Goal: Use online tool/utility: Utilize a website feature to perform a specific function

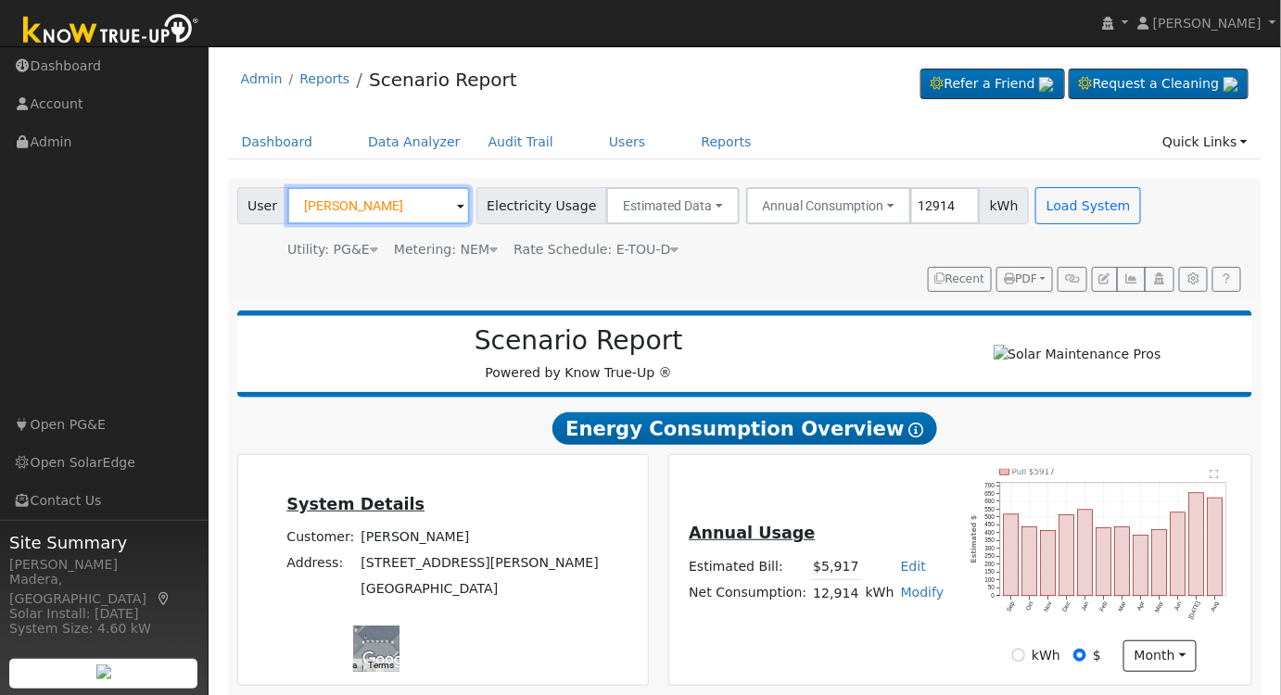
drag, startPoint x: 408, startPoint y: 208, endPoint x: 571, endPoint y: 243, distance: 166.9
click at [408, 207] on input "[PERSON_NAME]" at bounding box center [378, 205] width 183 height 37
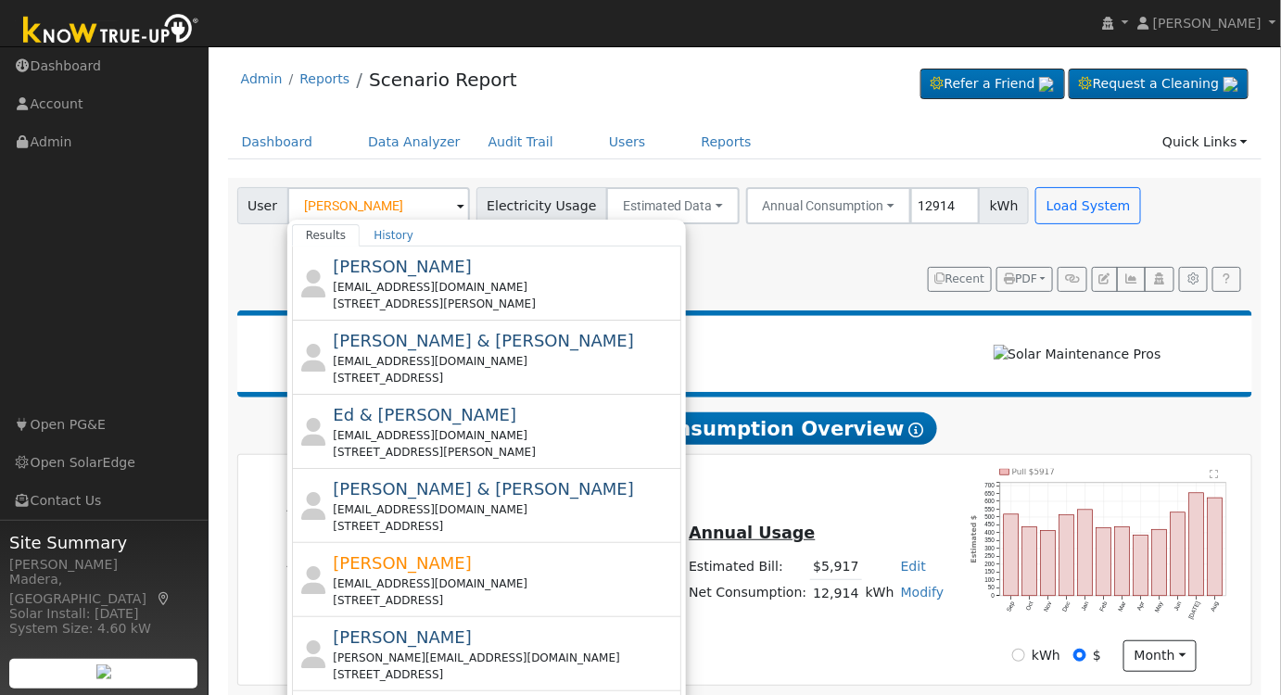
click at [534, 593] on div "[STREET_ADDRESS]" at bounding box center [505, 600] width 344 height 17
type input "[PERSON_NAME]"
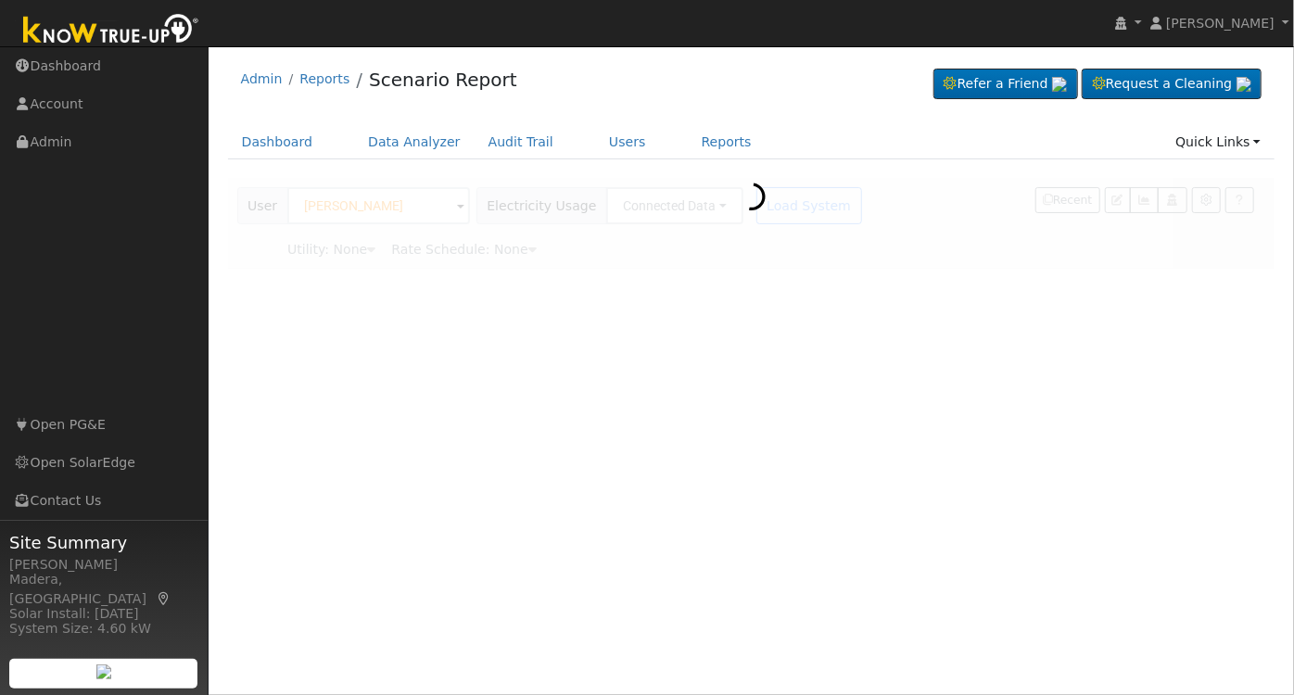
type input "Pacific Gas & Electric"
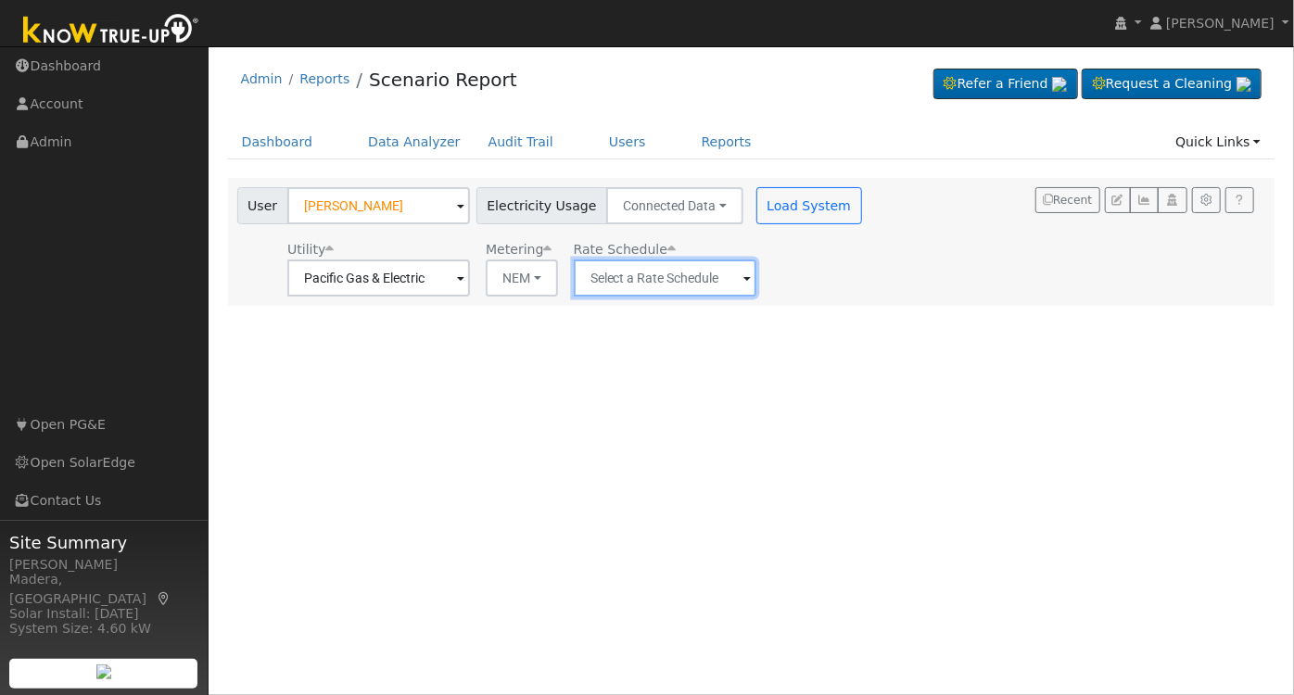
click at [652, 283] on input "text" at bounding box center [665, 277] width 183 height 37
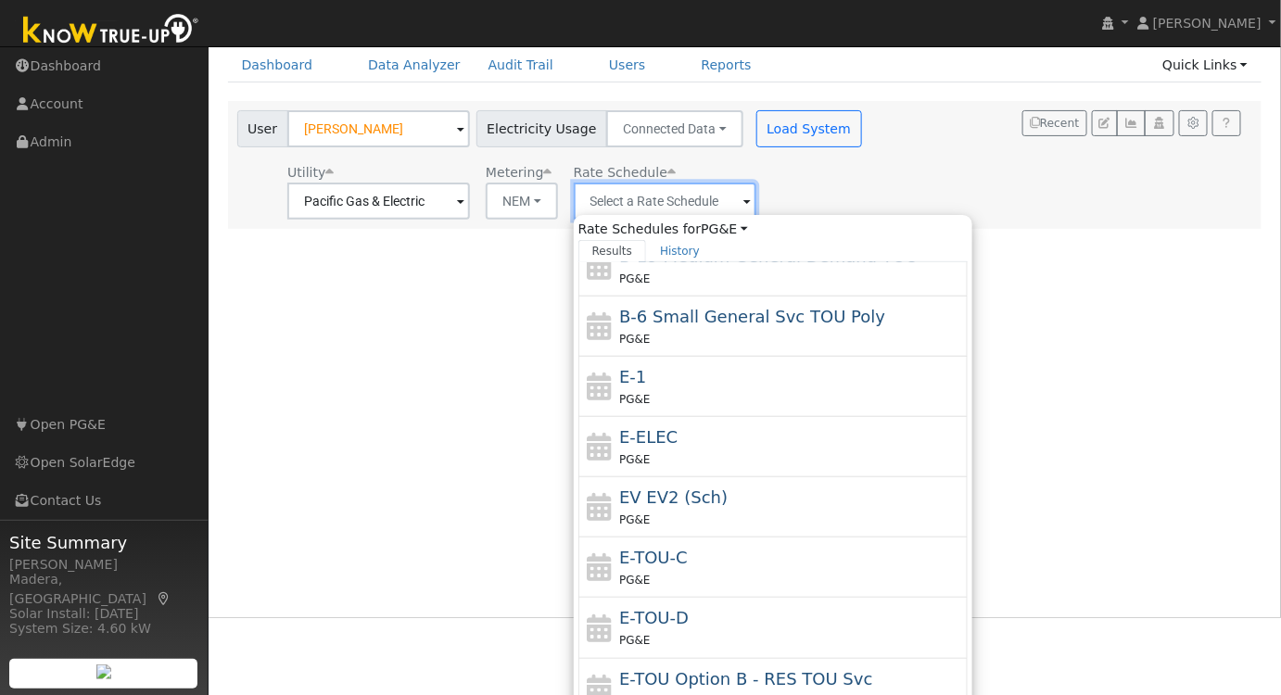
scroll to position [133, 0]
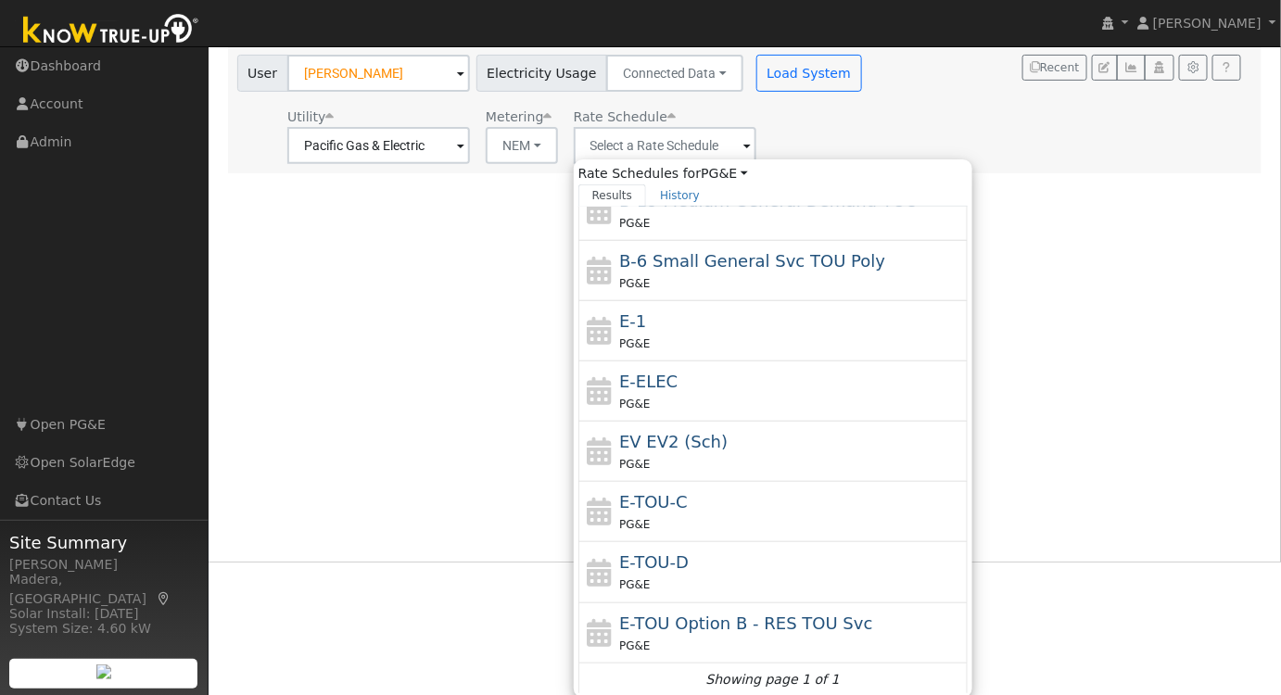
click at [704, 556] on div "E-TOU-D PG&E" at bounding box center [791, 572] width 344 height 44
type input "E-TOU-D"
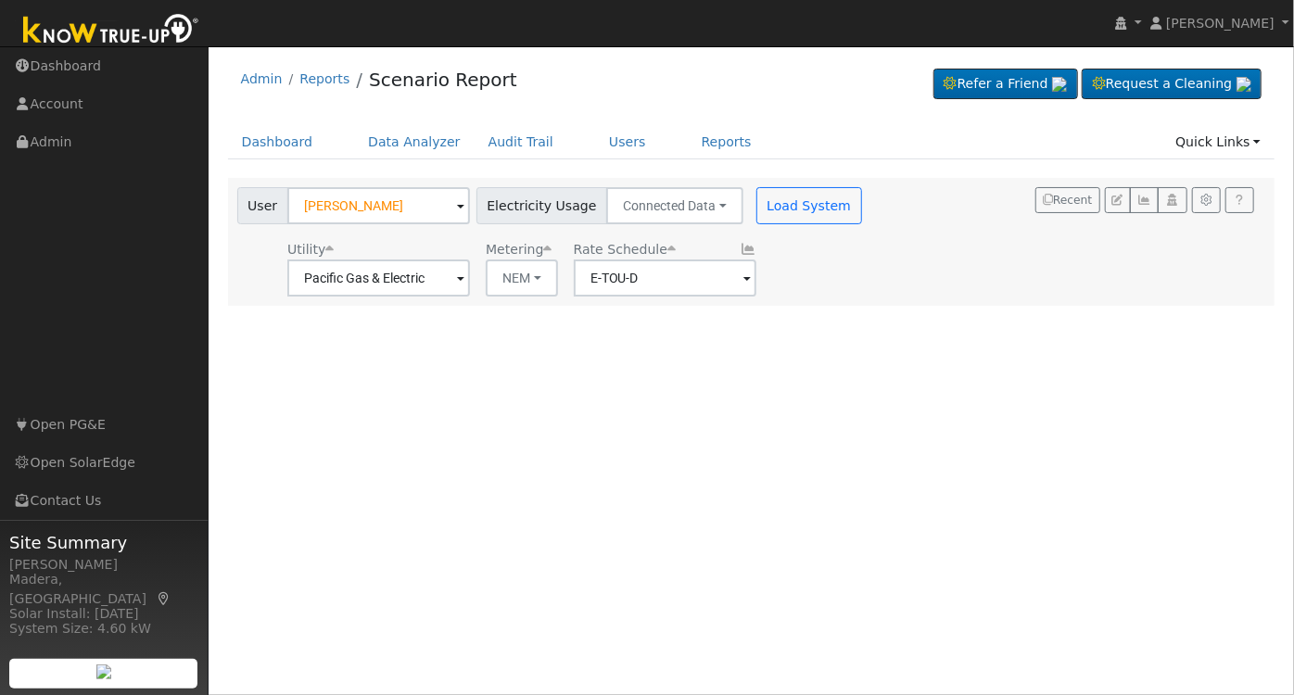
click at [776, 184] on div "User [PERSON_NAME] Account Default Account Default Account [STREET_ADDRESS] Pri…" at bounding box center [552, 203] width 636 height 44
click at [777, 207] on button "Load System" at bounding box center [809, 205] width 106 height 37
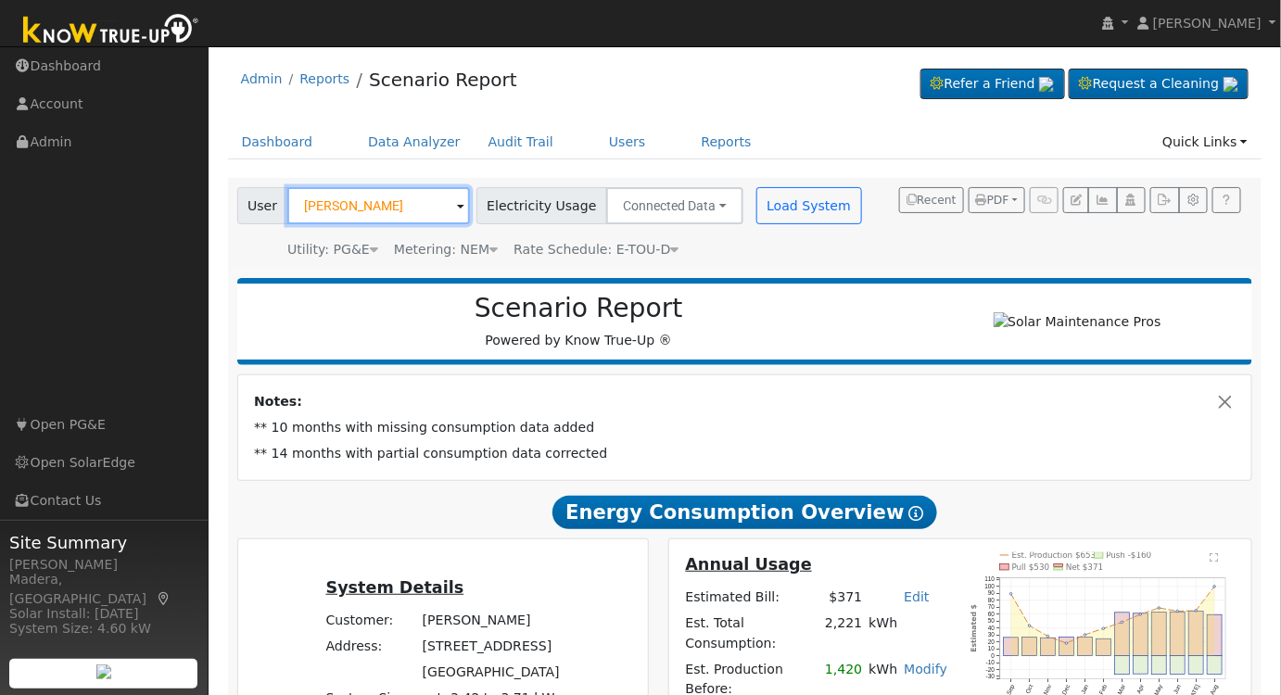
click at [435, 210] on input "[PERSON_NAME]" at bounding box center [378, 205] width 183 height 37
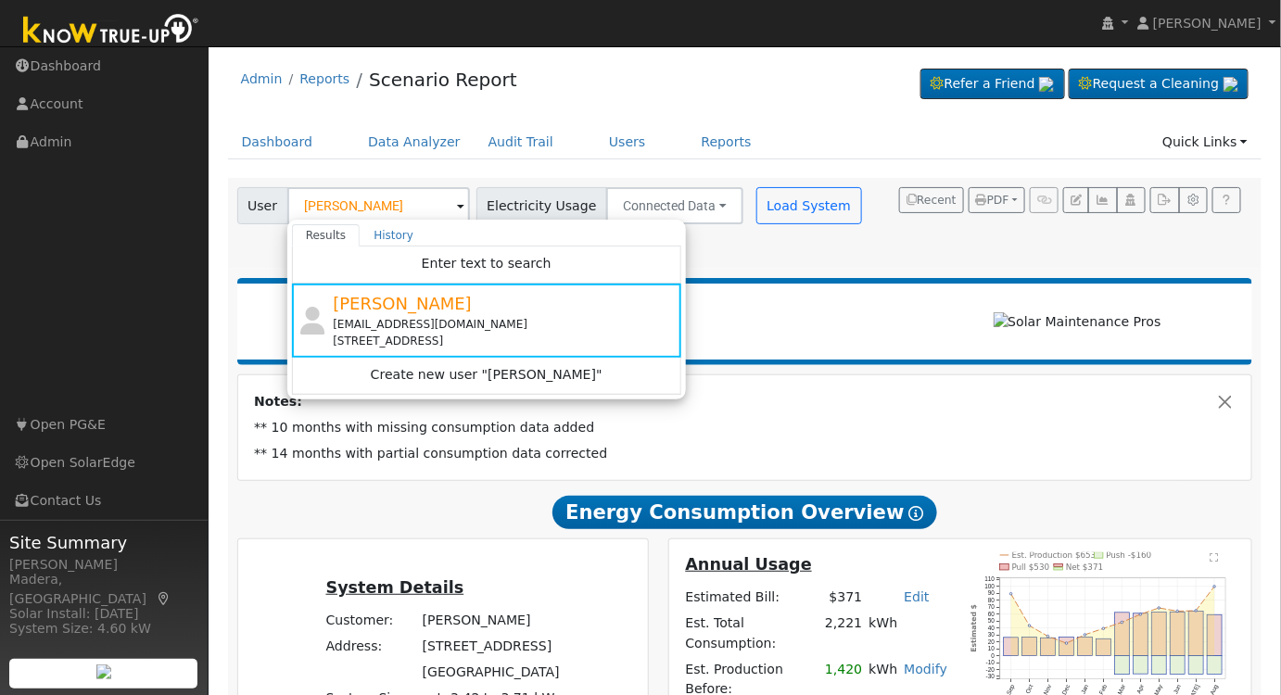
click at [865, 306] on h2 "Scenario Report" at bounding box center [578, 309] width 645 height 32
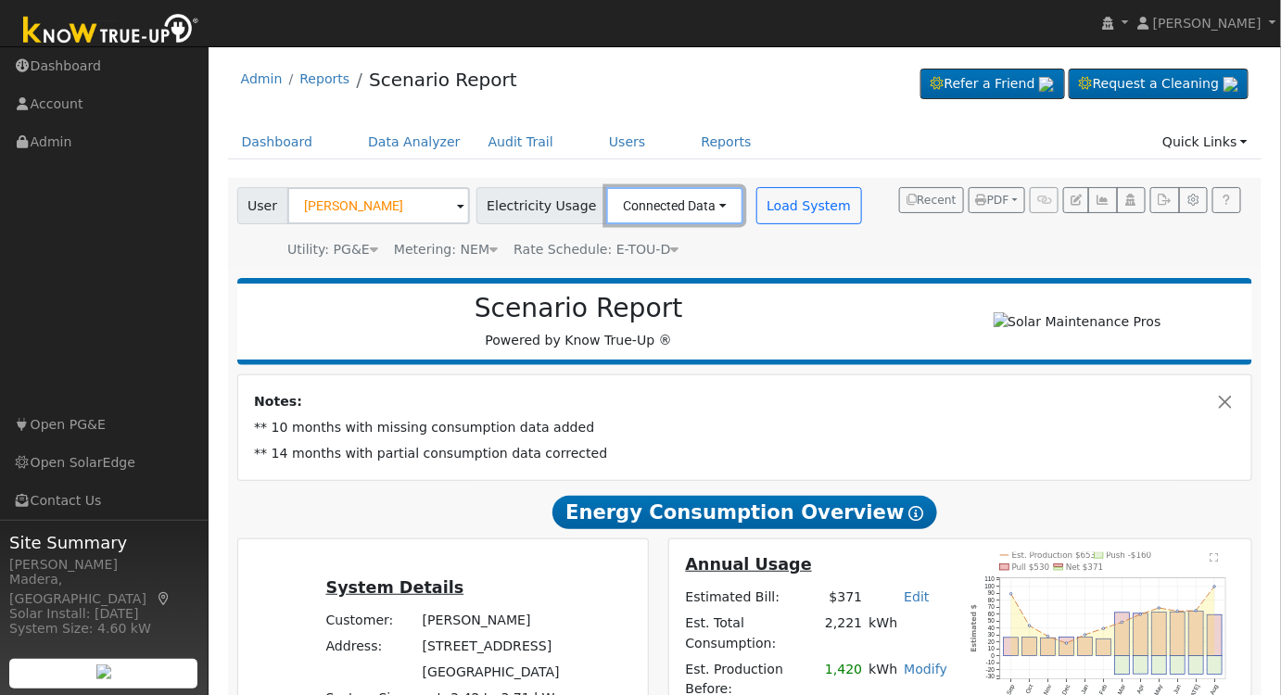
click at [644, 209] on button "Connected Data" at bounding box center [674, 205] width 137 height 37
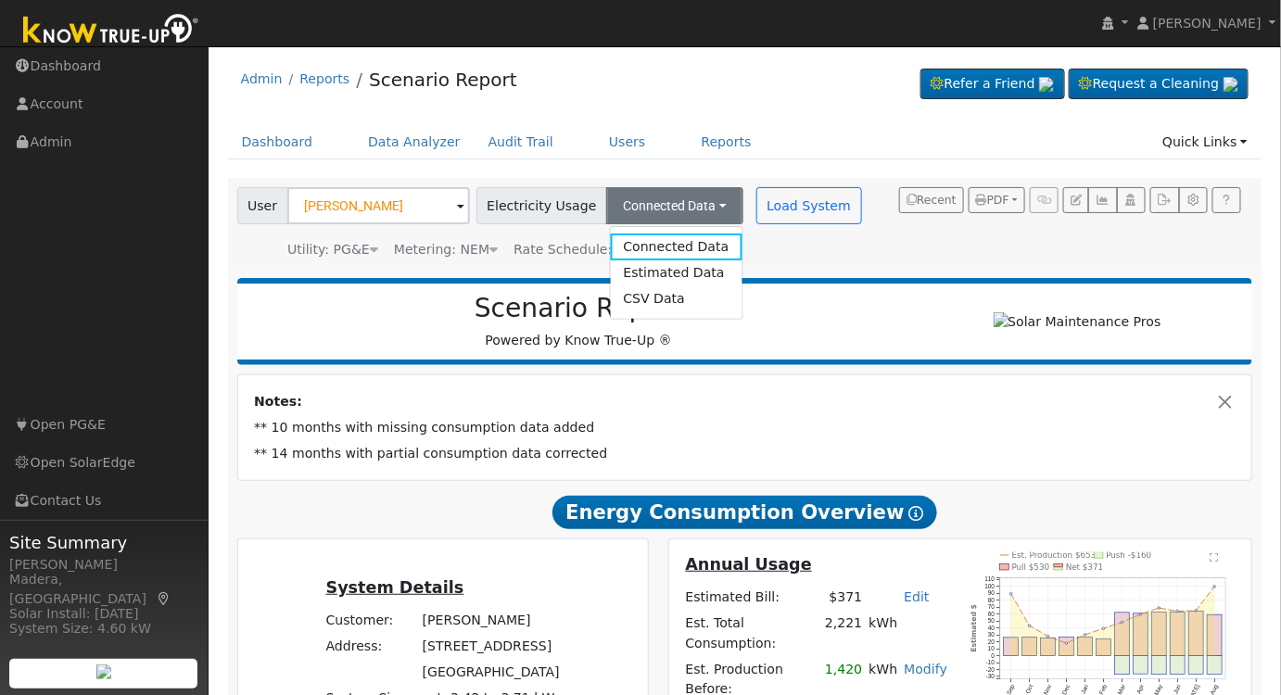
drag, startPoint x: 639, startPoint y: 272, endPoint x: 646, endPoint y: 284, distance: 13.4
click at [639, 273] on link "Estimated Data" at bounding box center [676, 273] width 132 height 26
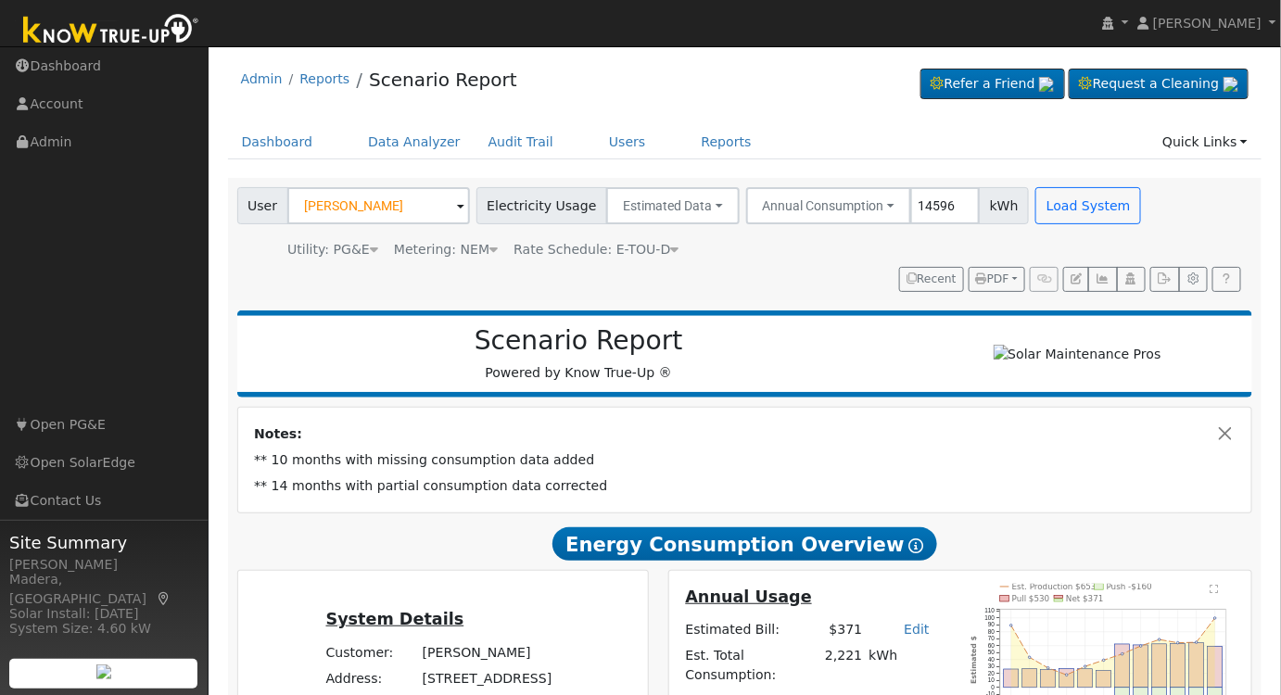
type input "14596"
click at [1048, 199] on button "Load System" at bounding box center [1088, 205] width 106 height 37
radio input "false"
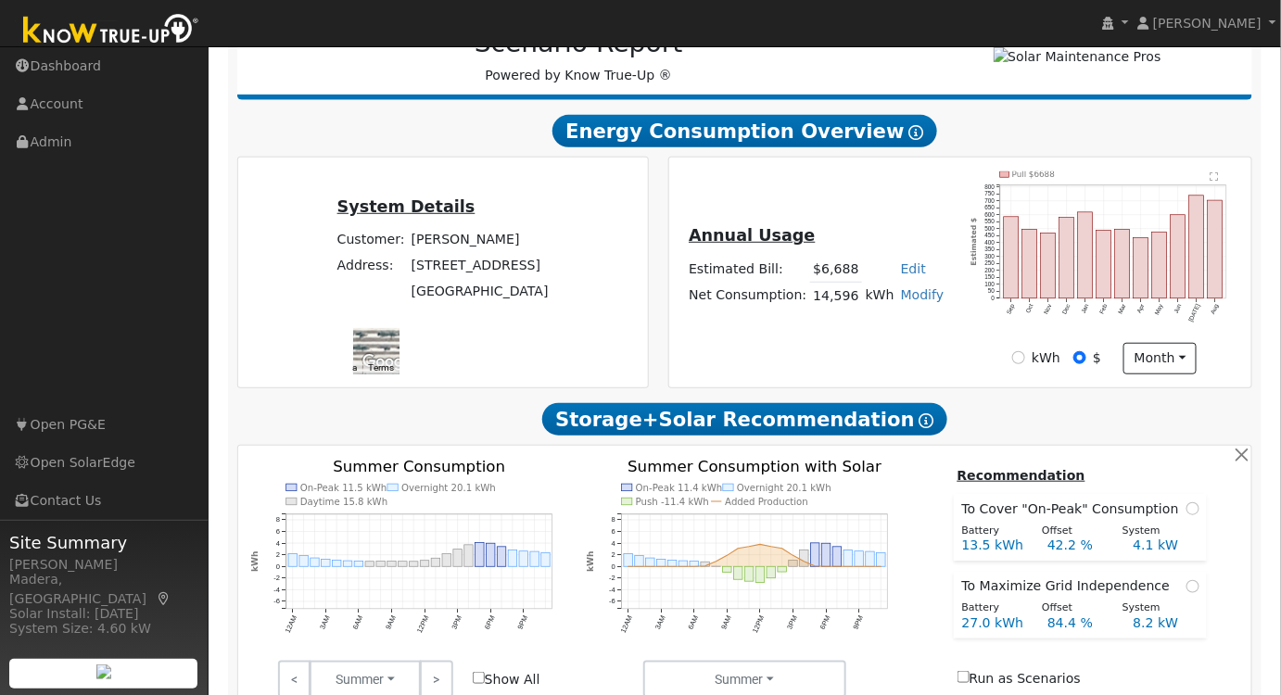
scroll to position [600, 0]
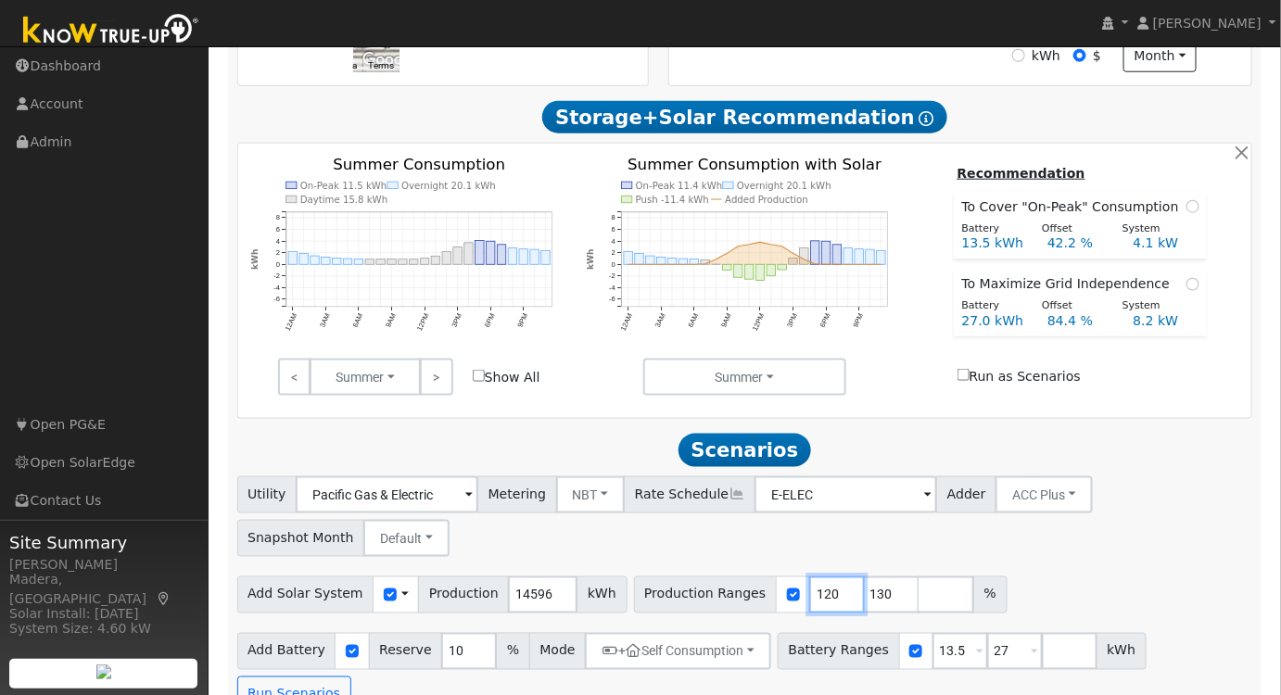
drag, startPoint x: 801, startPoint y: 601, endPoint x: 653, endPoint y: 595, distance: 147.5
click at [653, 596] on div "Production Ranges 120 130 %" at bounding box center [820, 594] width 373 height 37
type input "130"
type input "100"
drag, startPoint x: 863, startPoint y: 660, endPoint x: 795, endPoint y: 648, distance: 68.7
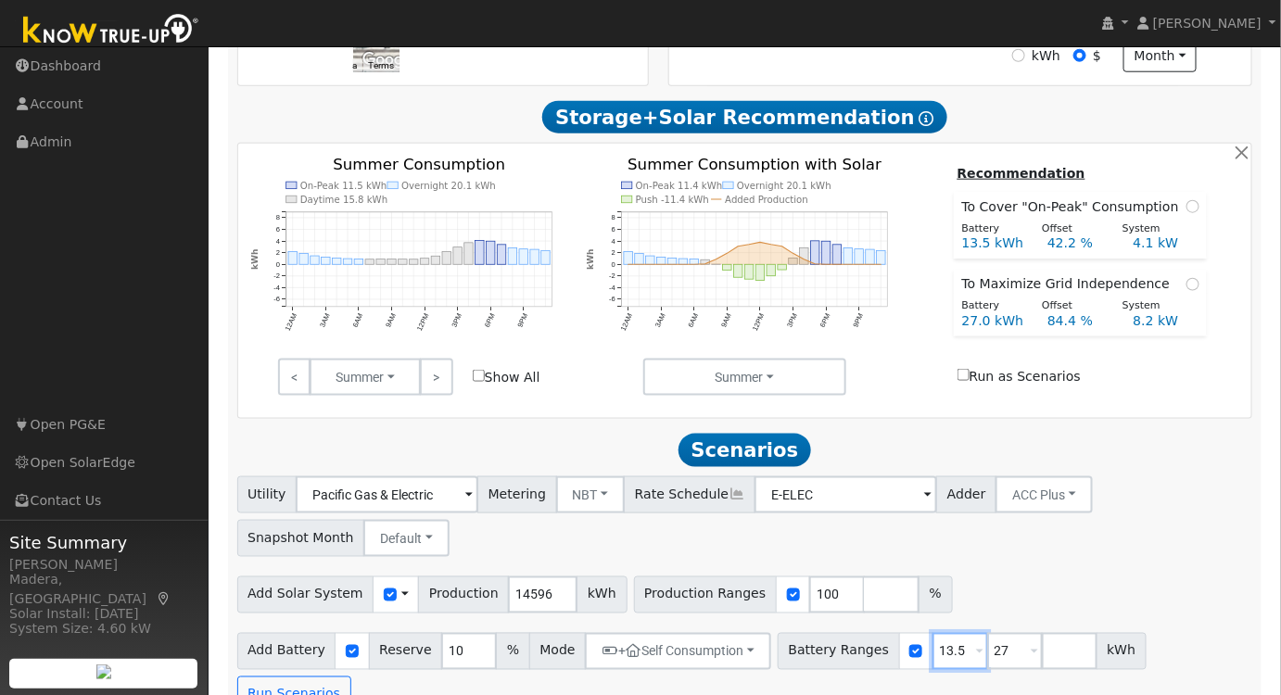
click at [795, 652] on div "Battery Ranges 13.5 Overrides Reserve % Mode None None Self Consumption Peak Sa…" at bounding box center [962, 651] width 369 height 37
type input "27"
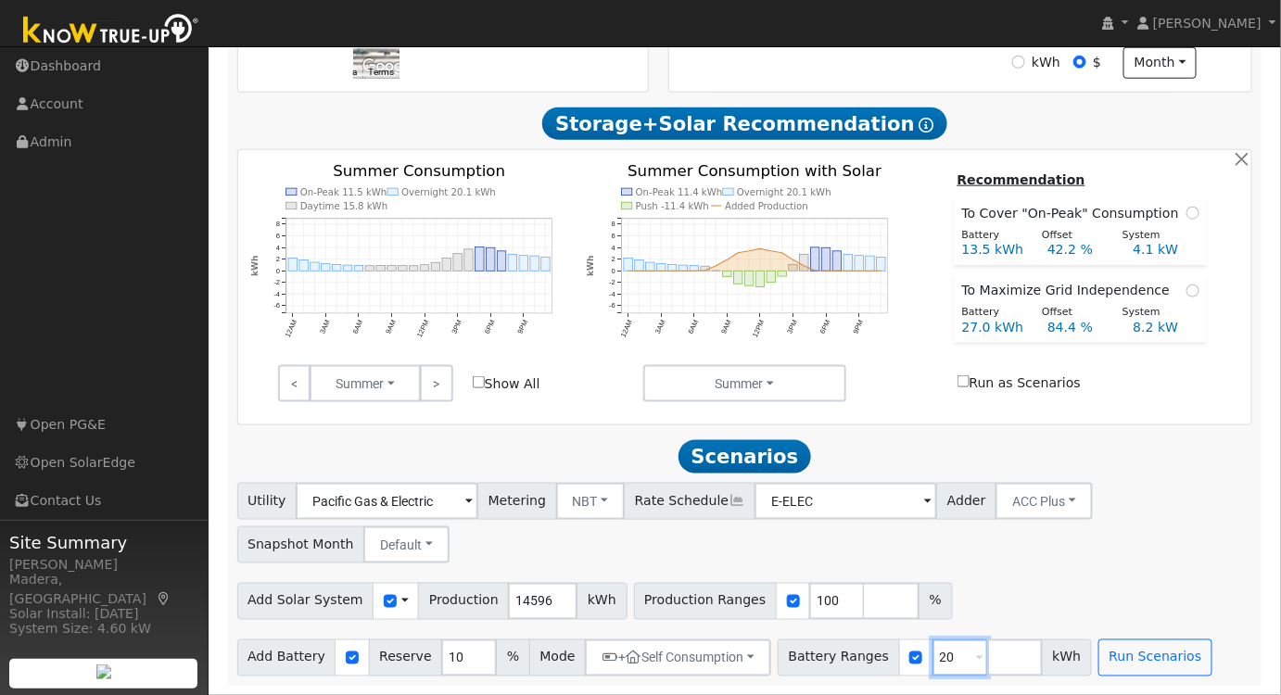
type input "20"
click at [1087, 604] on div "Add Solar System Use CSV Data Production 14596 kWh Production Ranges 100 %" at bounding box center [745, 598] width 1022 height 44
click at [1129, 660] on button "Run Scenarios" at bounding box center [1155, 657] width 114 height 37
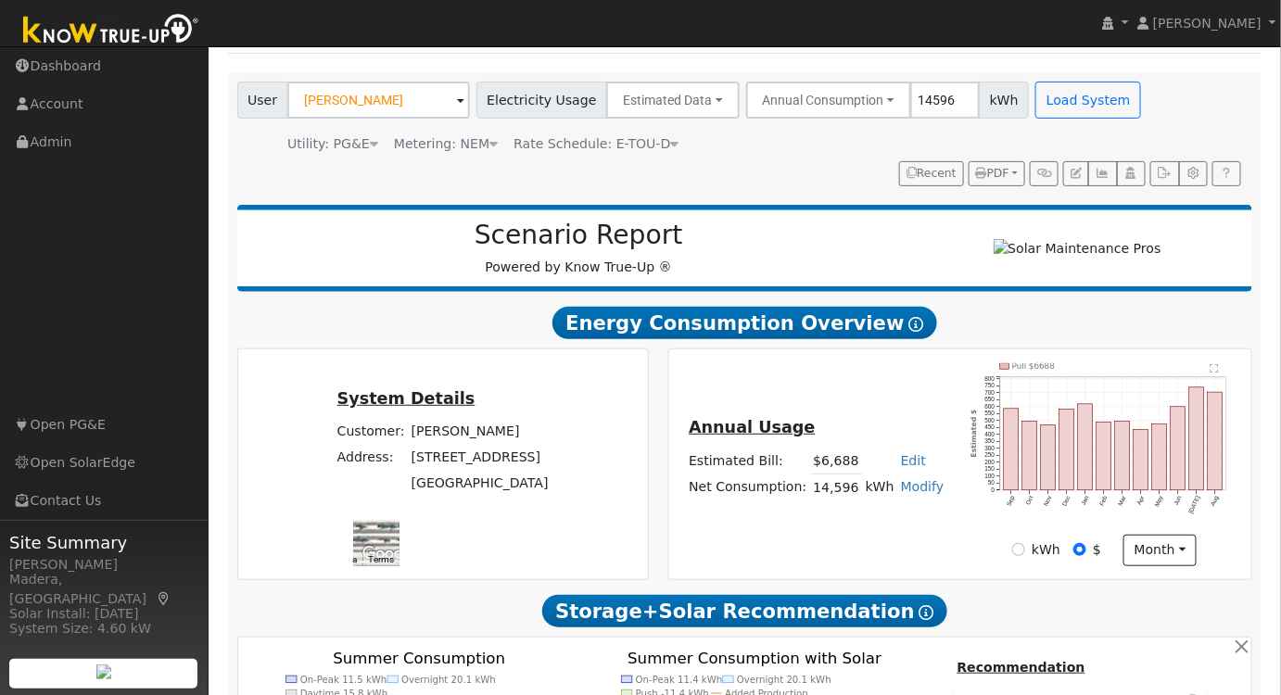
scroll to position [0, 0]
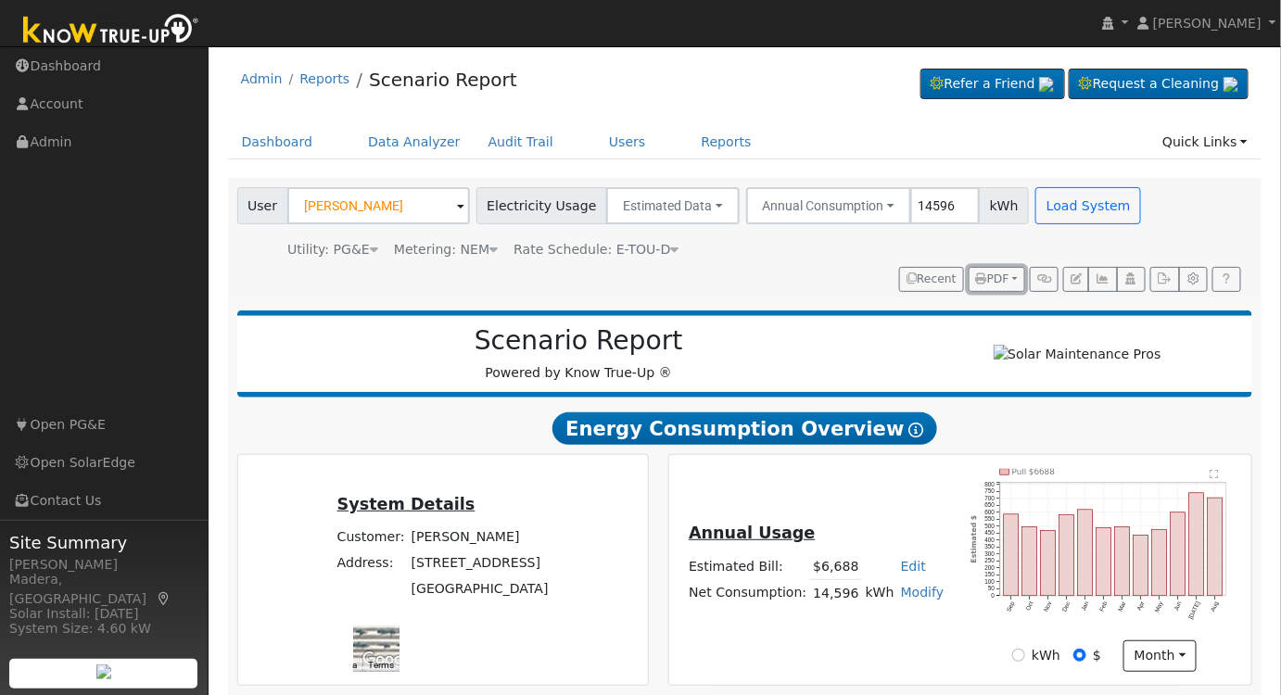
click at [1003, 278] on span "PDF" at bounding box center [992, 278] width 33 height 13
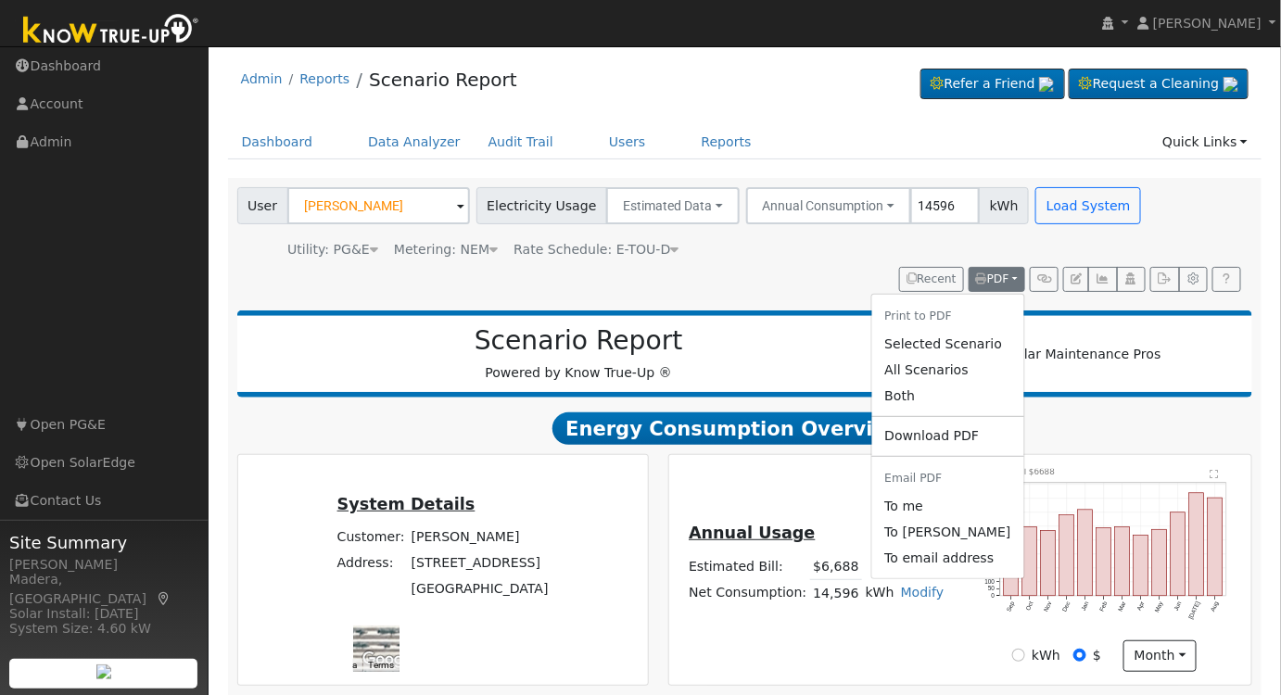
drag, startPoint x: 980, startPoint y: 345, endPoint x: 484, endPoint y: 302, distance: 497.6
click at [980, 346] on link "Selected Scenario" at bounding box center [947, 344] width 152 height 26
